Goal: Check status: Check status

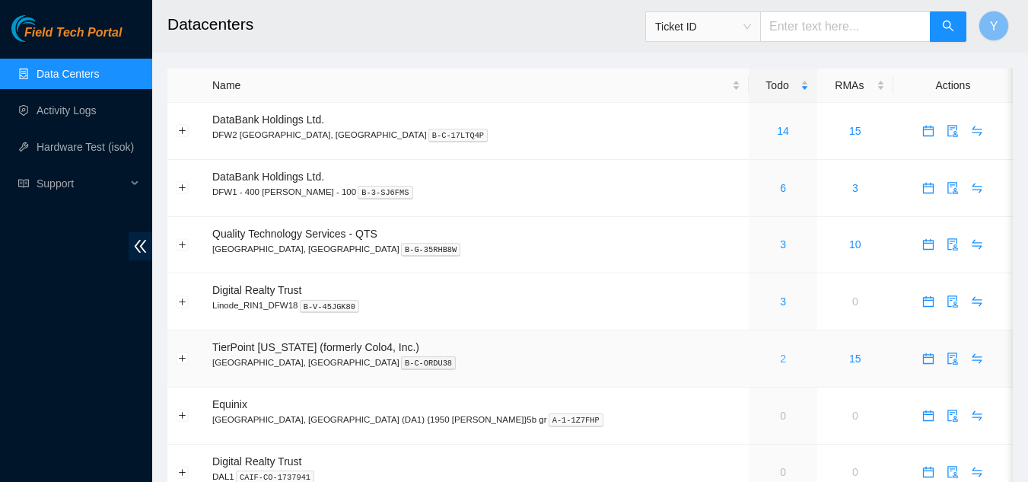
click at [780, 359] on link "2" at bounding box center [783, 358] width 6 height 12
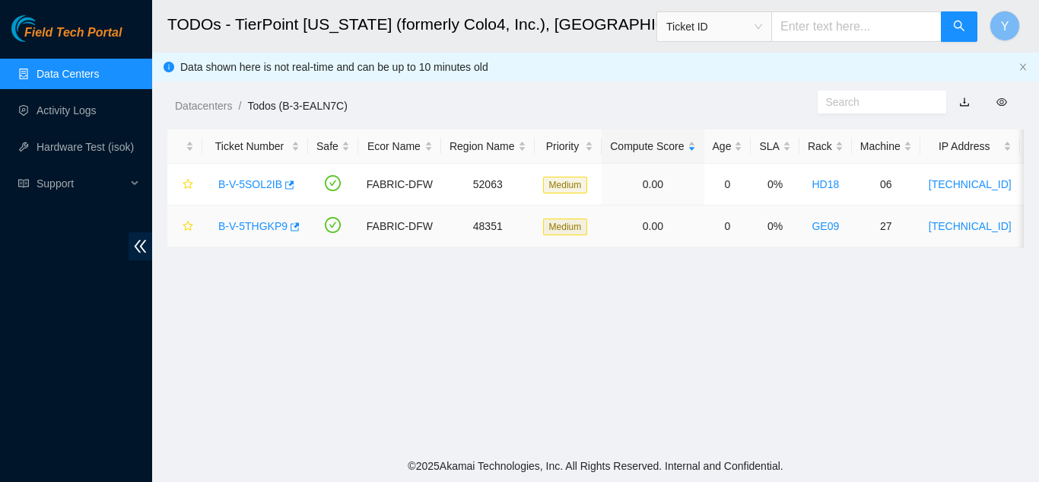
click at [264, 225] on link "B-V-5THGKP9" at bounding box center [252, 226] width 69 height 12
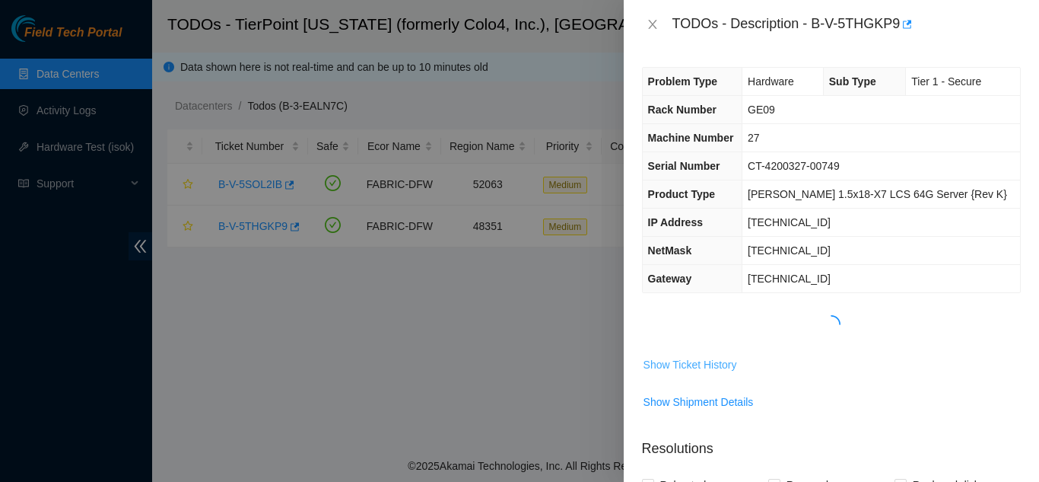
click at [671, 361] on span "Show Ticket History" at bounding box center [691, 364] width 94 height 17
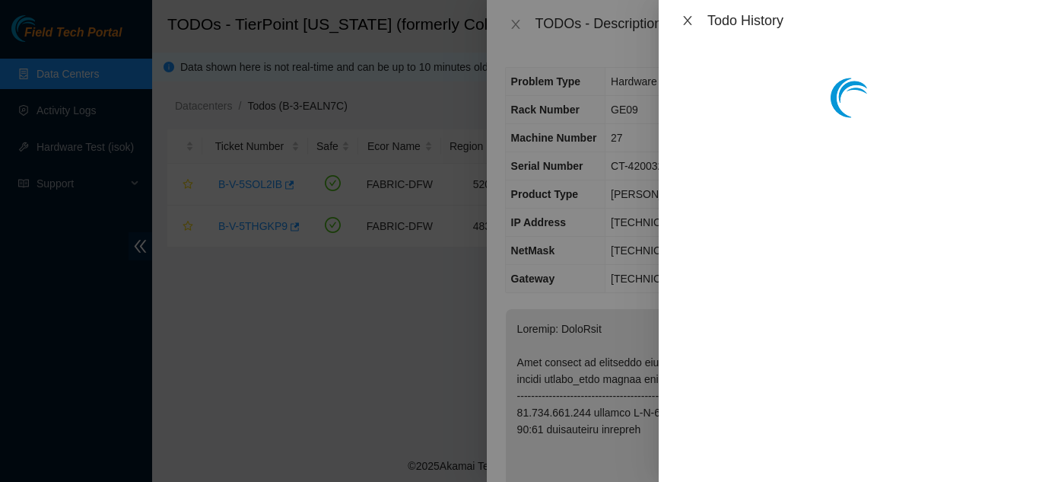
drag, startPoint x: 688, startPoint y: 19, endPoint x: 686, endPoint y: 31, distance: 12.4
click at [687, 27] on button "Close" at bounding box center [687, 21] width 21 height 14
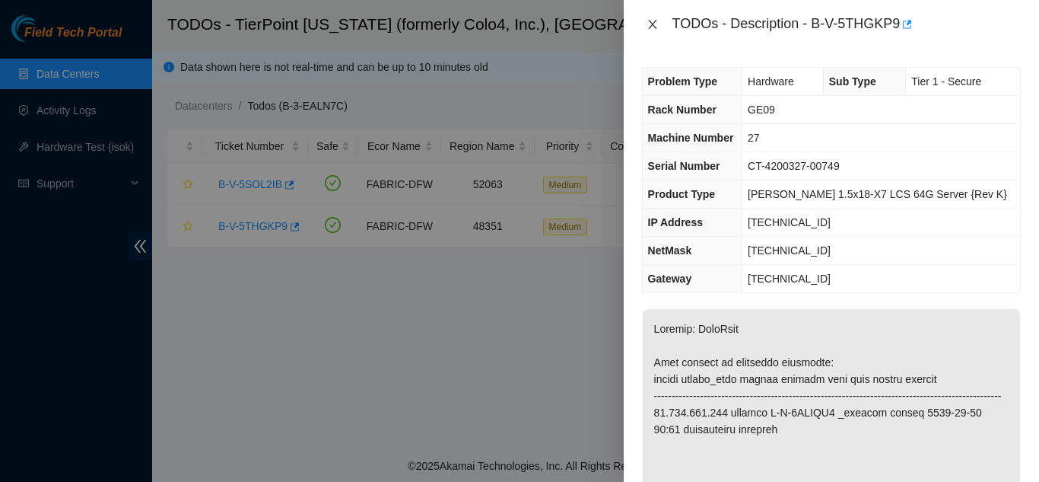
click at [651, 25] on icon "close" at bounding box center [653, 24] width 12 height 12
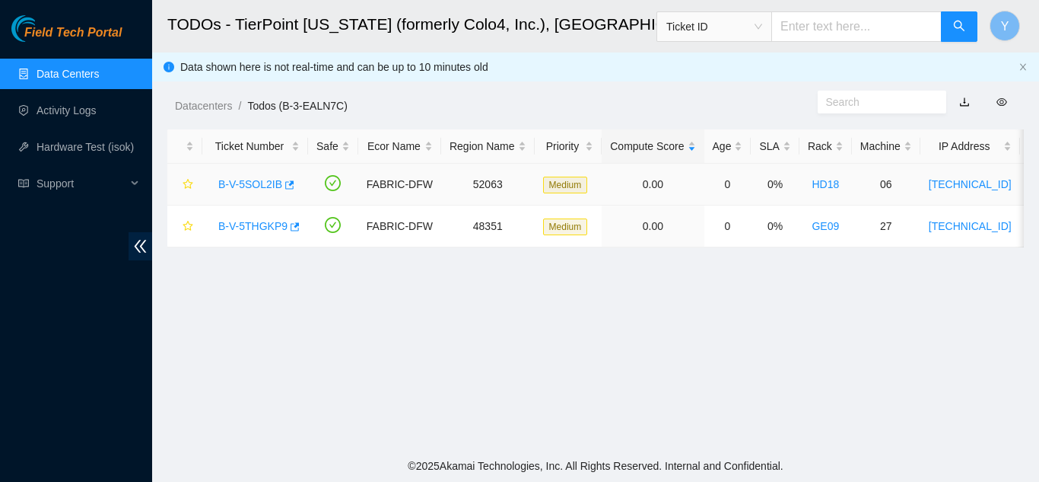
click at [264, 183] on link "B-V-5SOL2IB" at bounding box center [250, 184] width 64 height 12
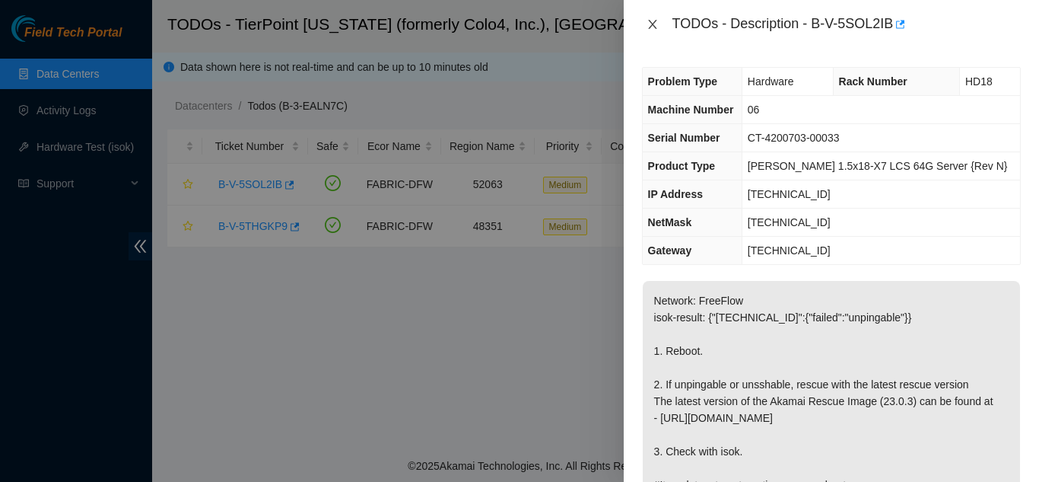
click at [650, 27] on icon "close" at bounding box center [652, 24] width 8 height 9
